Goal: Transaction & Acquisition: Book appointment/travel/reservation

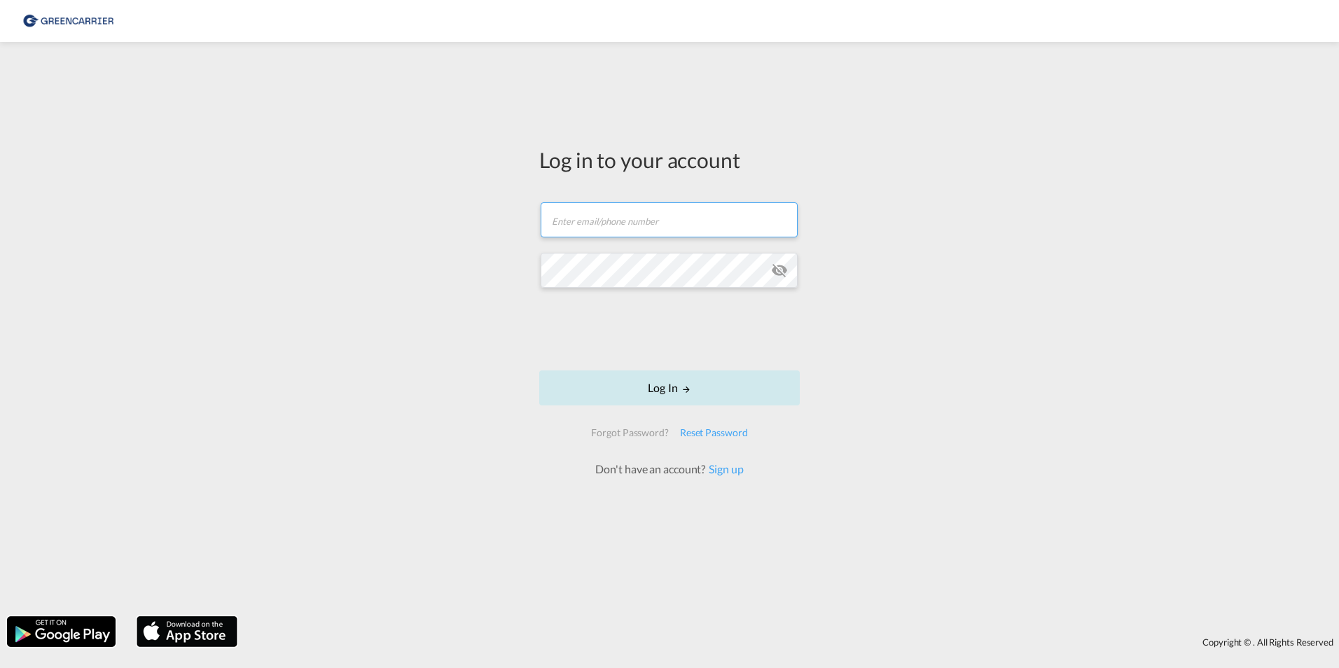
type input "[EMAIL_ADDRESS][DOMAIN_NAME]"
click at [627, 385] on button "Log In" at bounding box center [669, 388] width 261 height 35
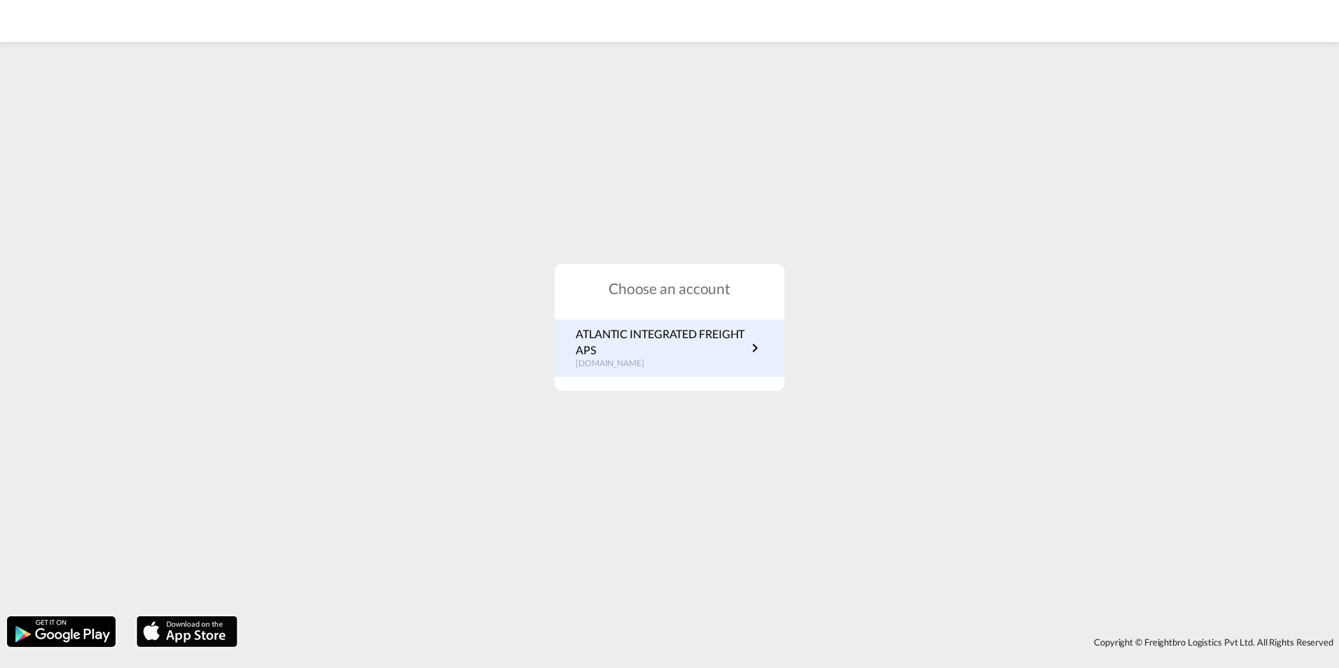
click at [677, 349] on p "ATLANTIC INTEGRATED FREIGHT APS" at bounding box center [661, 342] width 171 height 32
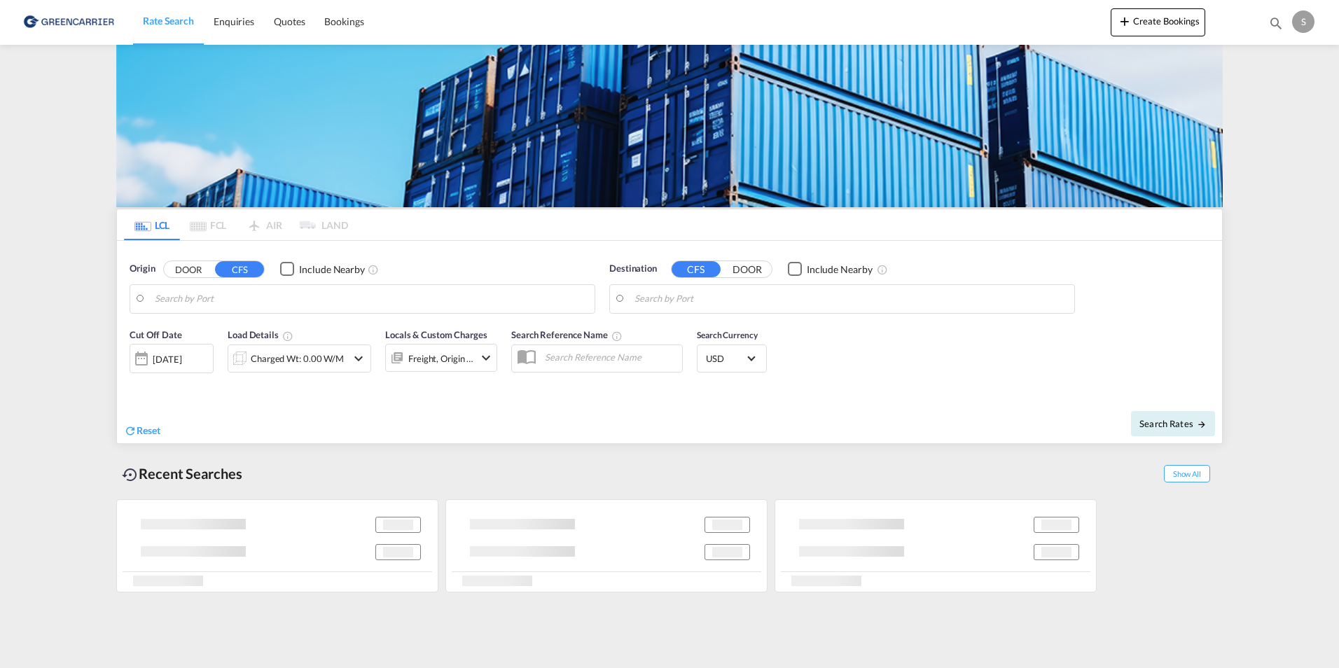
type input "Aarhus, DKAAR"
type input "Busan, KRPUS"
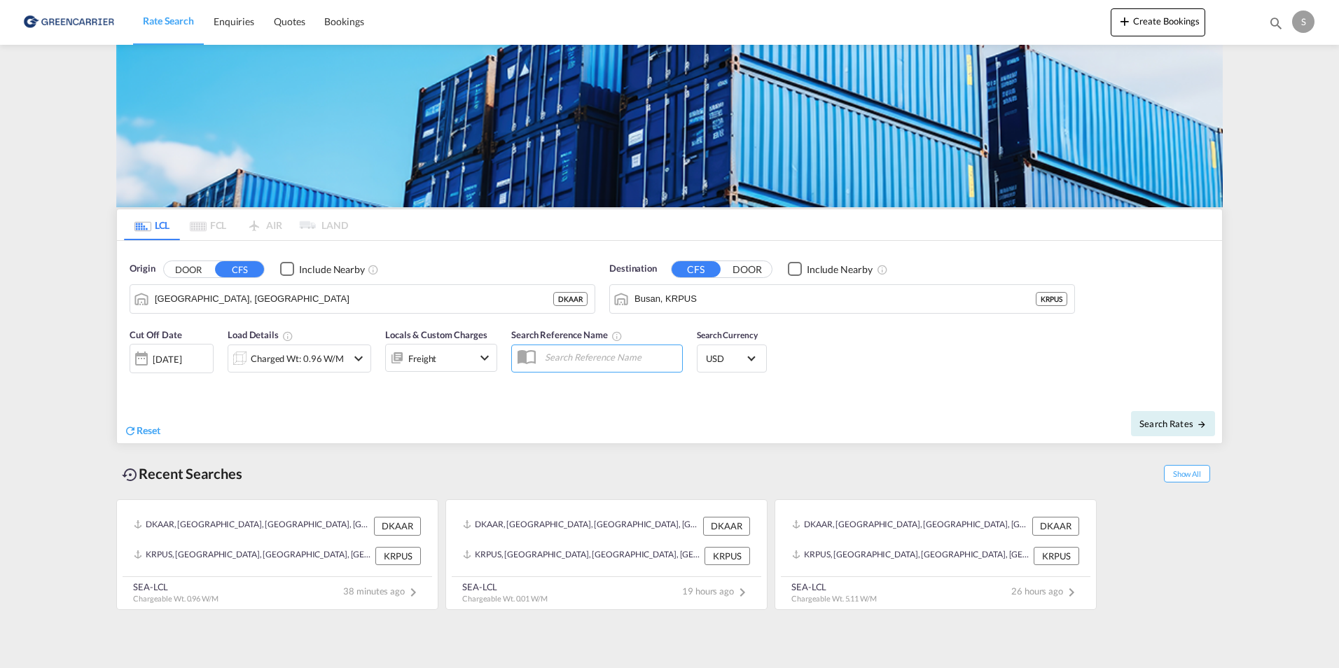
click at [614, 360] on input "text" at bounding box center [610, 357] width 144 height 21
click at [1148, 416] on button "Search Rates" at bounding box center [1173, 423] width 84 height 25
type input "DKAAR to KRPUS / 27 Aug 2025"
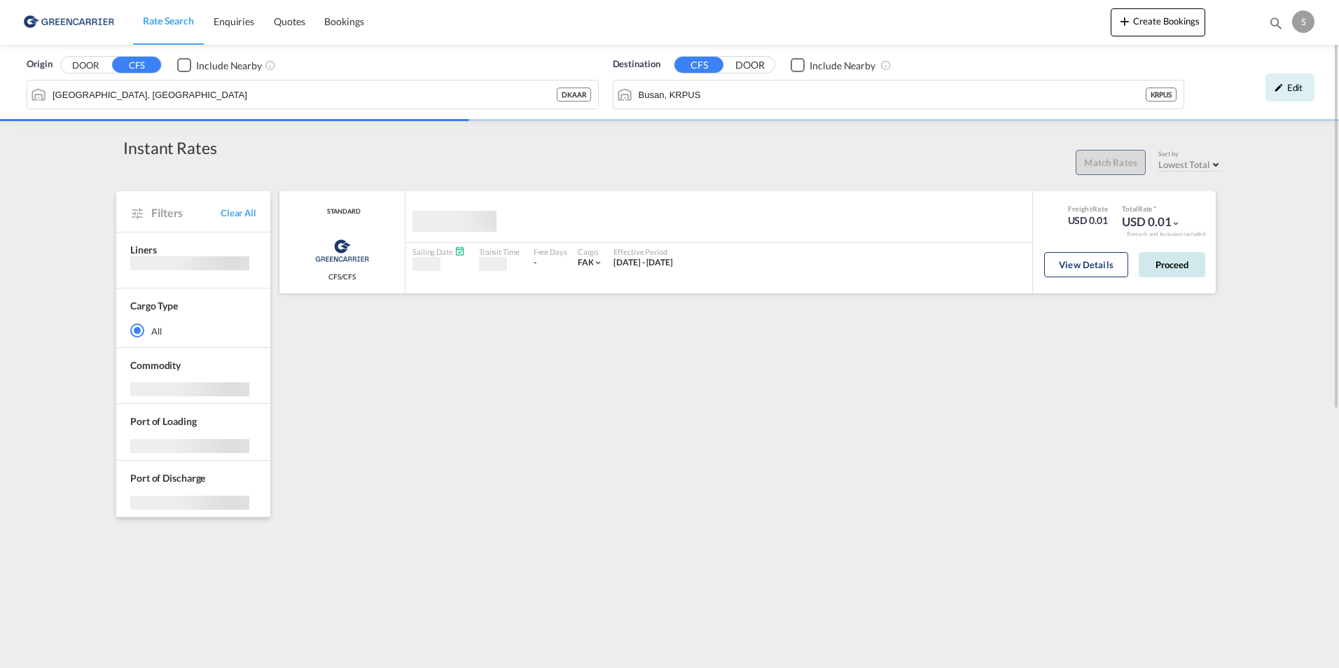
click at [1175, 262] on button "Proceed" at bounding box center [1172, 264] width 67 height 25
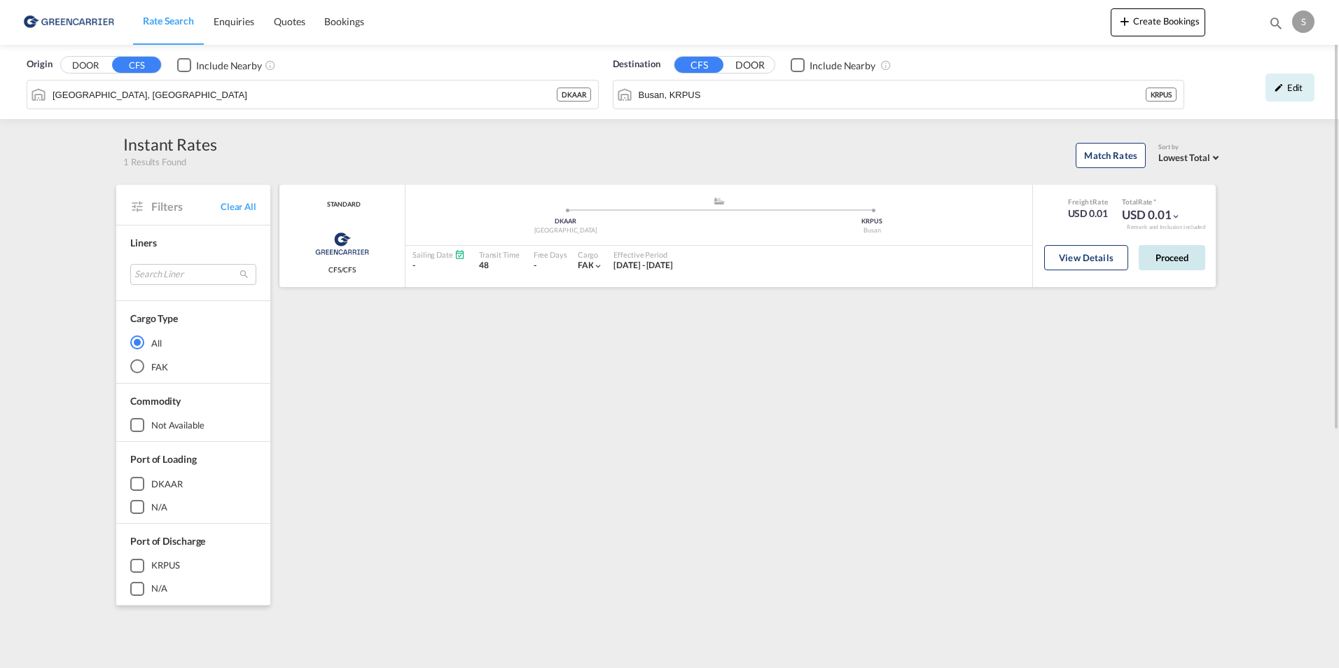
click at [1163, 259] on button "Proceed" at bounding box center [1172, 257] width 67 height 25
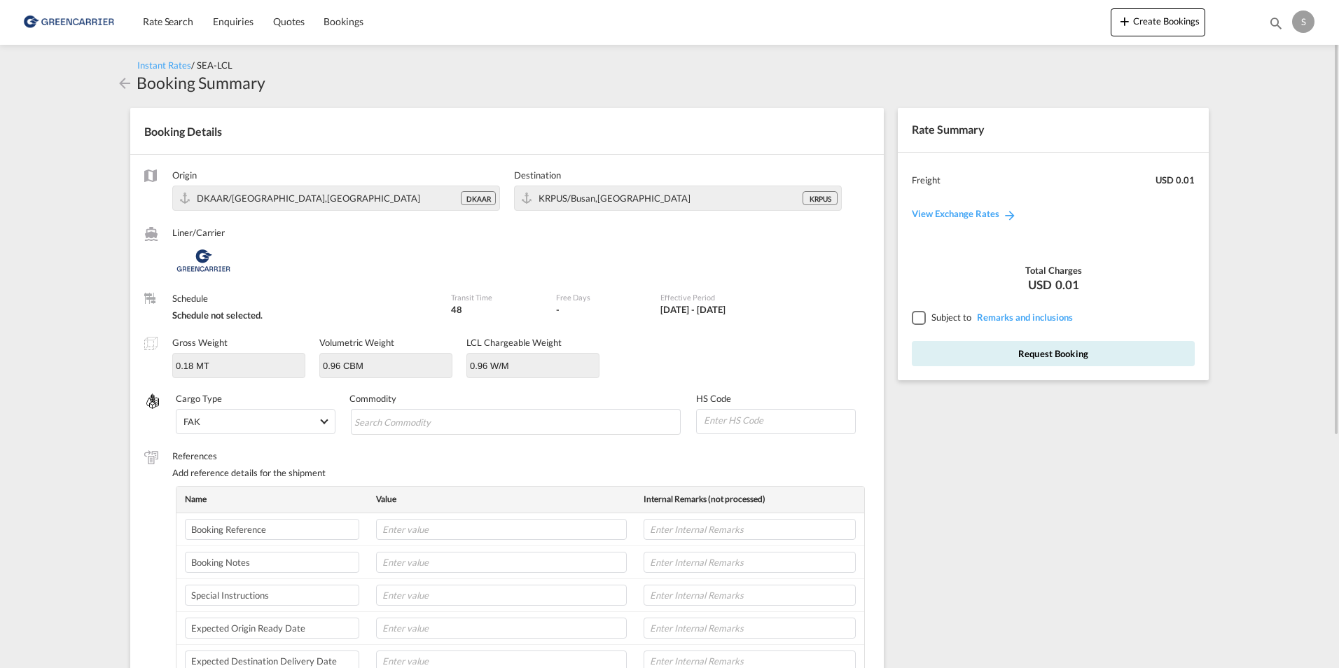
scroll to position [70, 0]
